Goal: Information Seeking & Learning: Learn about a topic

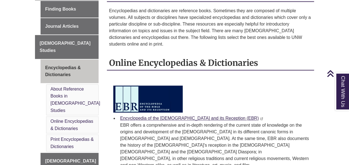
scroll to position [200, 0]
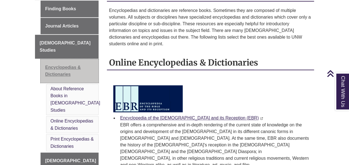
click at [86, 59] on link "Encyclopedias & Dictionaries" at bounding box center [70, 71] width 58 height 24
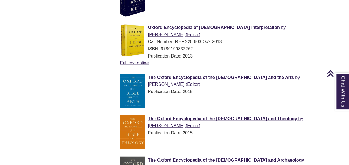
scroll to position [602, 0]
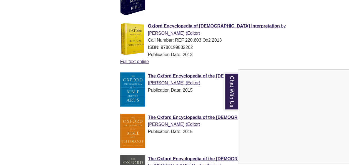
click at [219, 136] on div "Chat With Us" at bounding box center [174, 82] width 349 height 165
